Goal: Task Accomplishment & Management: Use online tool/utility

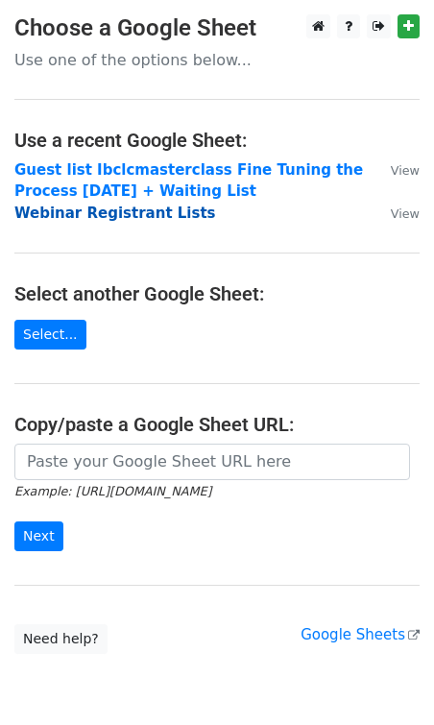
click at [89, 217] on strong "Webinar Registrant Lists" at bounding box center [115, 213] width 202 height 17
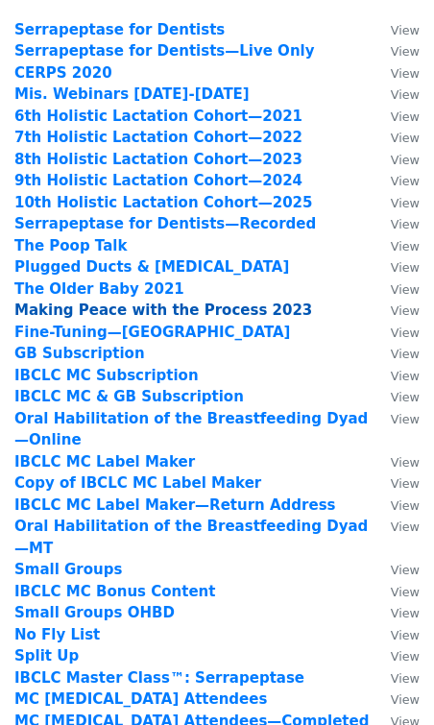
scroll to position [92, 0]
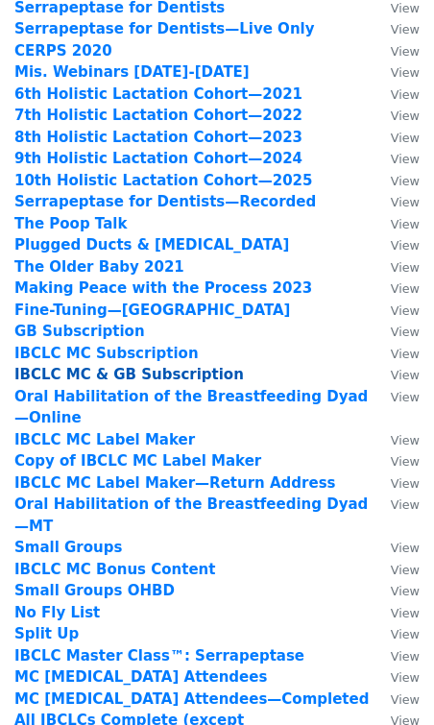
click at [80, 375] on strong "IBCLC MC & GB Subscription" at bounding box center [129, 374] width 230 height 17
click at [56, 372] on strong "IBCLC MC & GB Subscription" at bounding box center [129, 374] width 230 height 17
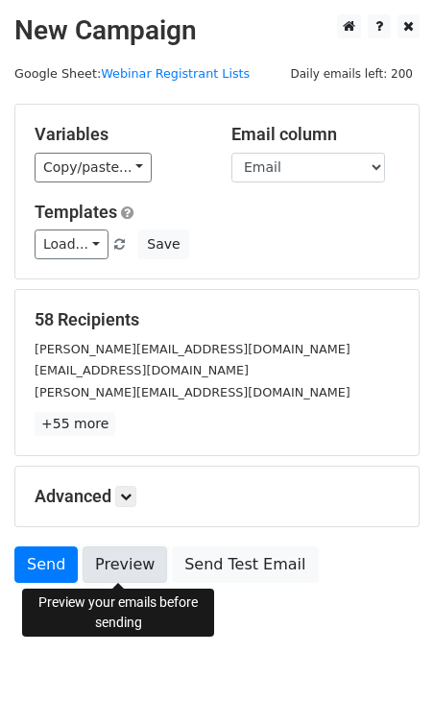
click at [131, 566] on link "Preview" at bounding box center [125, 565] width 85 height 37
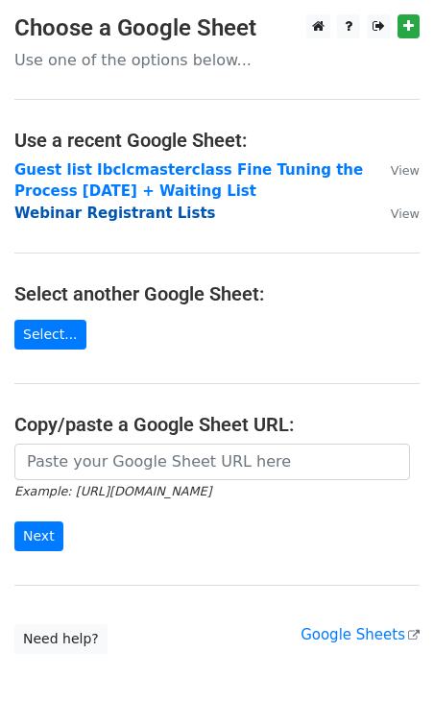
click at [92, 219] on strong "Webinar Registrant Lists" at bounding box center [115, 213] width 202 height 17
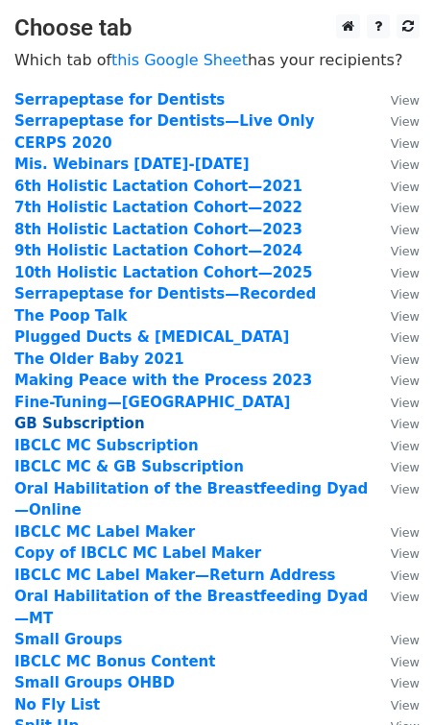
click at [59, 422] on strong "GB Subscription" at bounding box center [79, 423] width 131 height 17
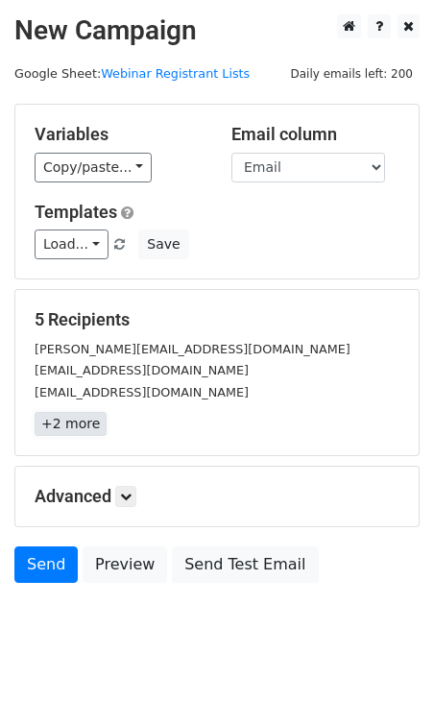
click at [70, 422] on link "+2 more" at bounding box center [71, 424] width 72 height 24
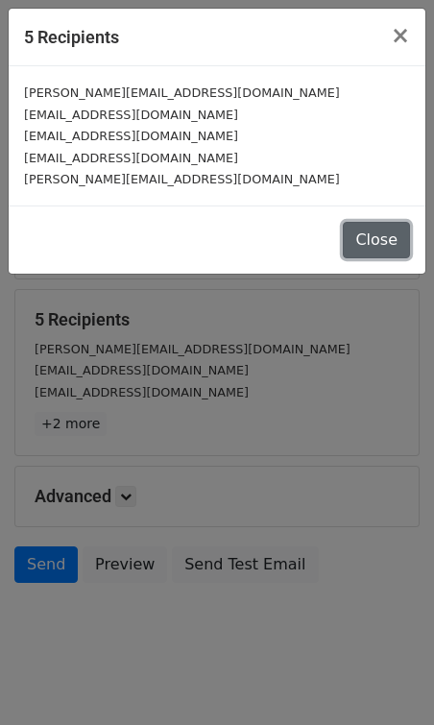
click at [376, 247] on button "Close" at bounding box center [376, 240] width 67 height 37
